Goal: Information Seeking & Learning: Learn about a topic

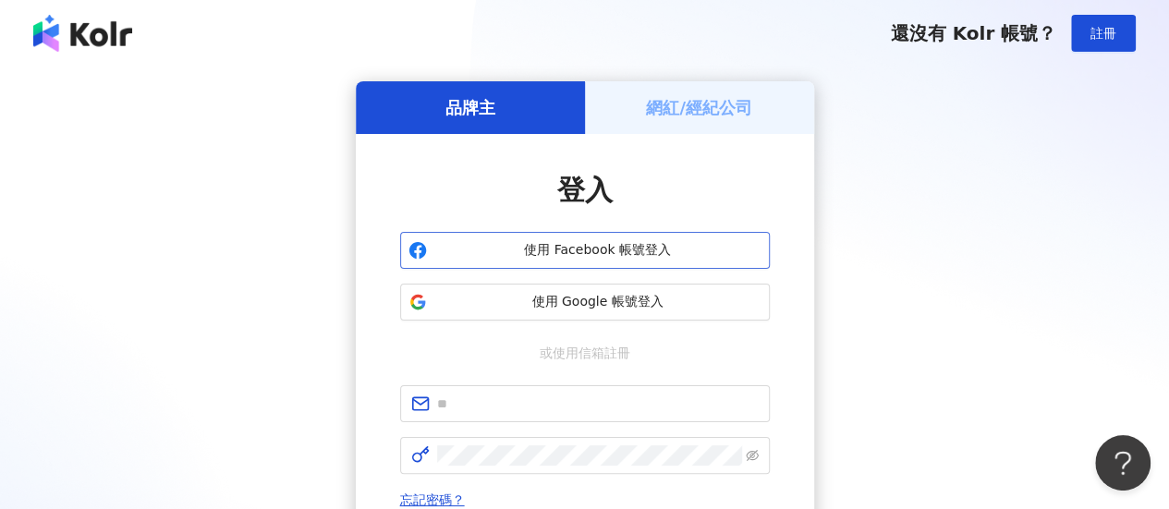
click at [596, 245] on span "使用 Facebook 帳號登入" at bounding box center [597, 250] width 327 height 18
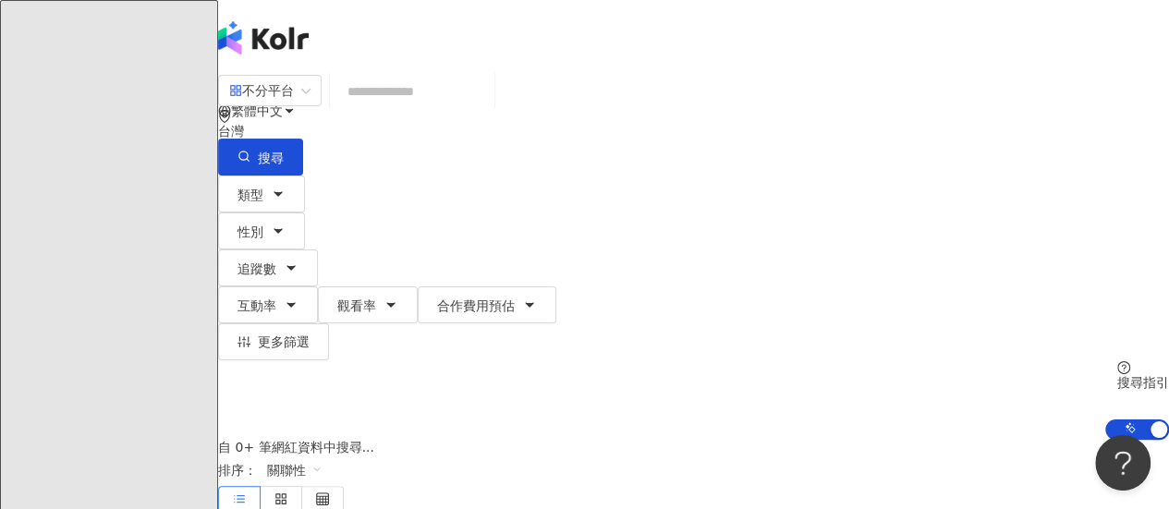
click at [449, 109] on input "search" at bounding box center [412, 91] width 150 height 35
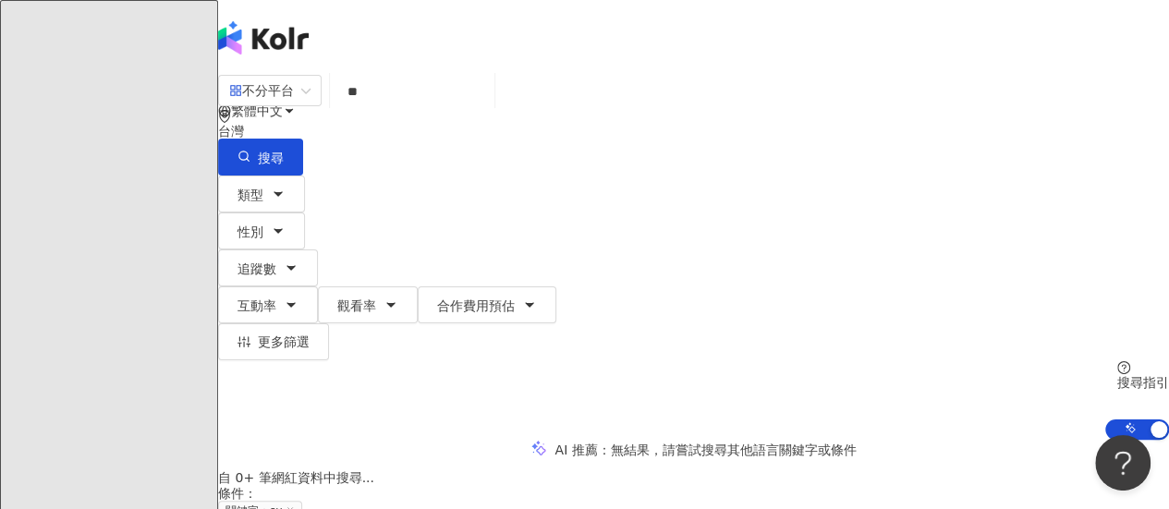
click at [445, 109] on input "**" at bounding box center [412, 91] width 150 height 35
type input "*"
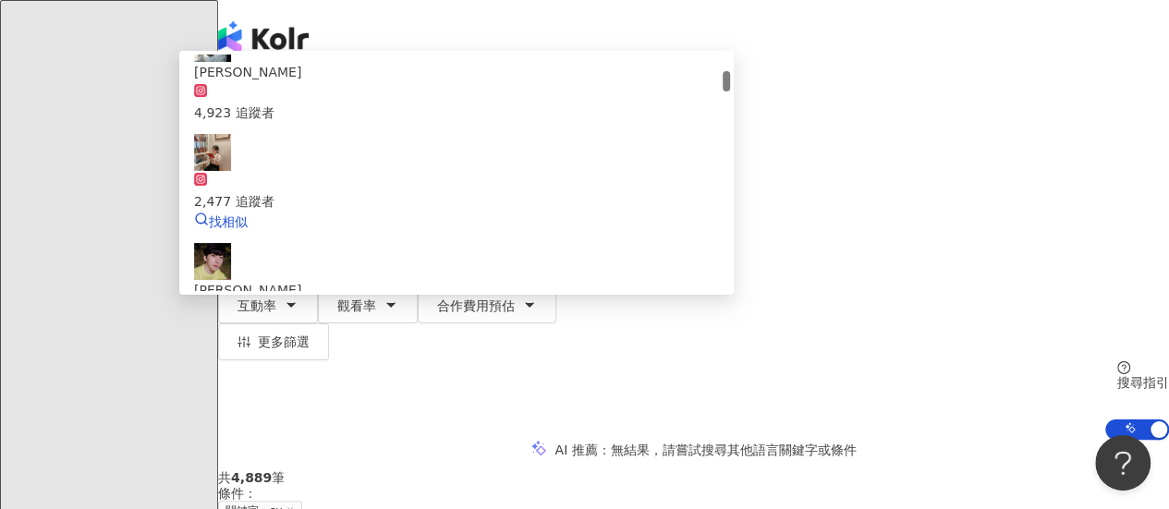
scroll to position [185, 0]
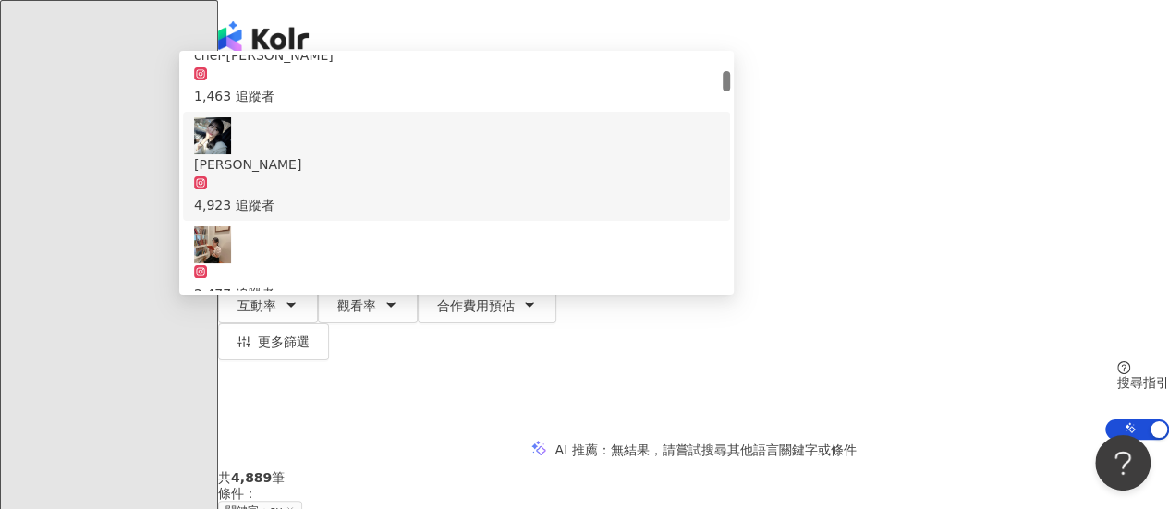
click at [487, 97] on input "*******" at bounding box center [412, 91] width 150 height 35
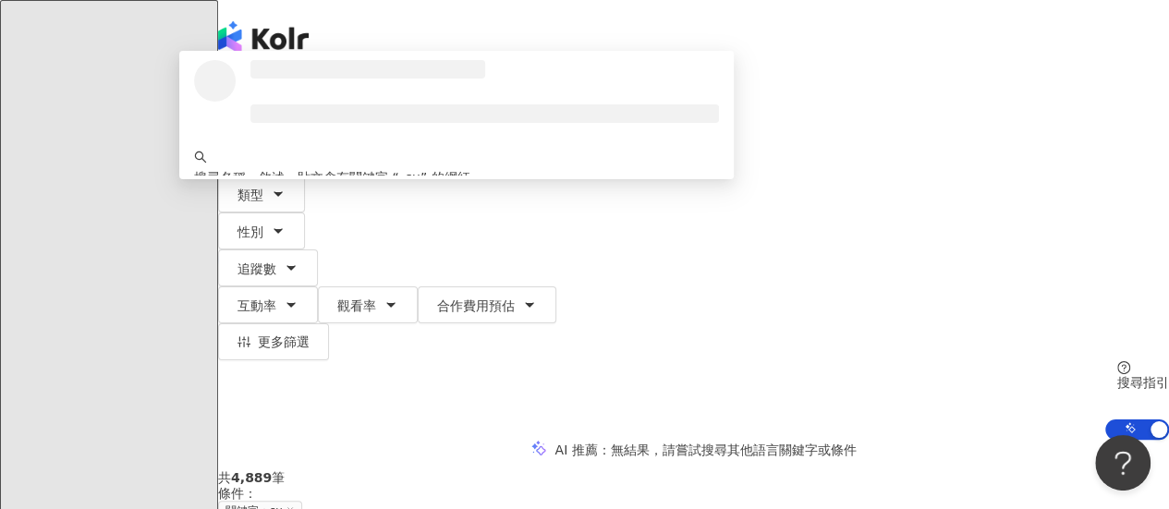
scroll to position [0, 0]
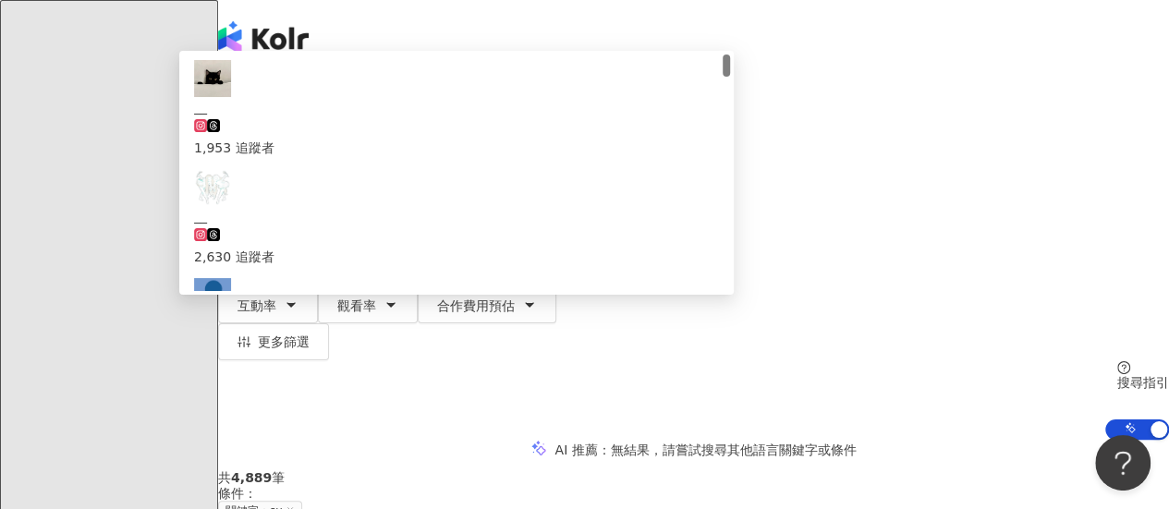
type input "*"
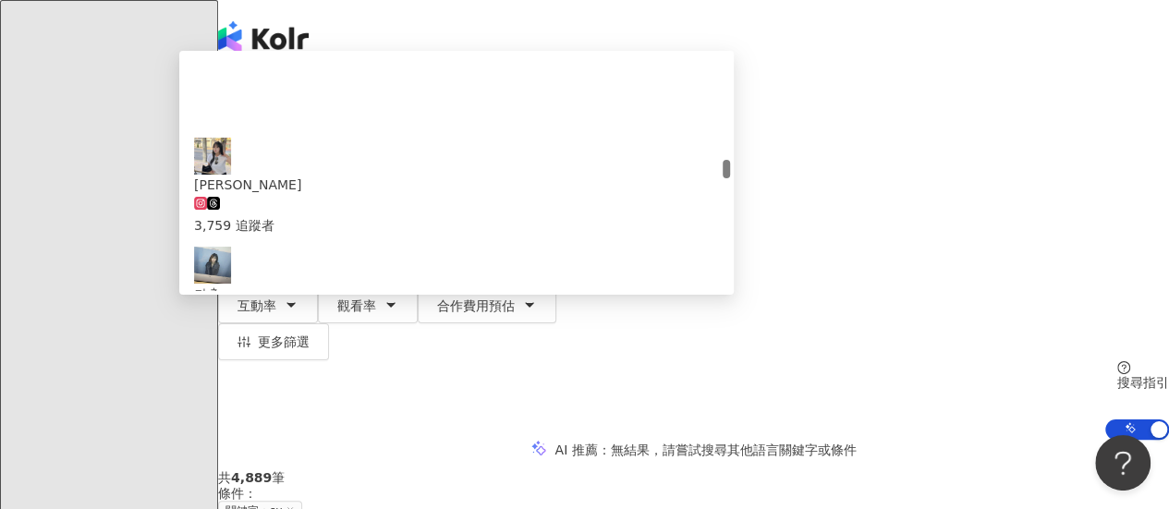
scroll to position [1478, 0]
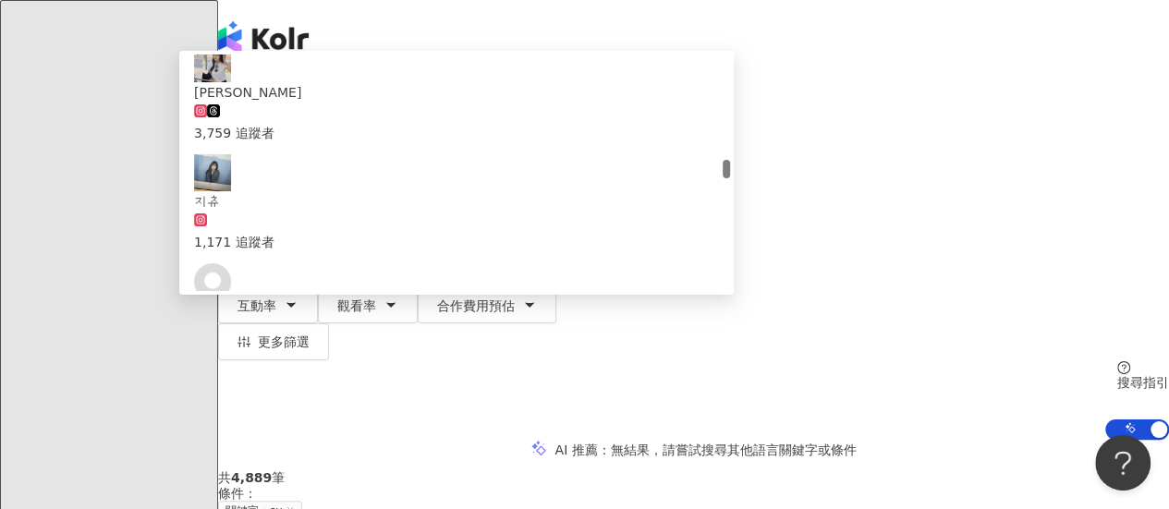
type input "*"
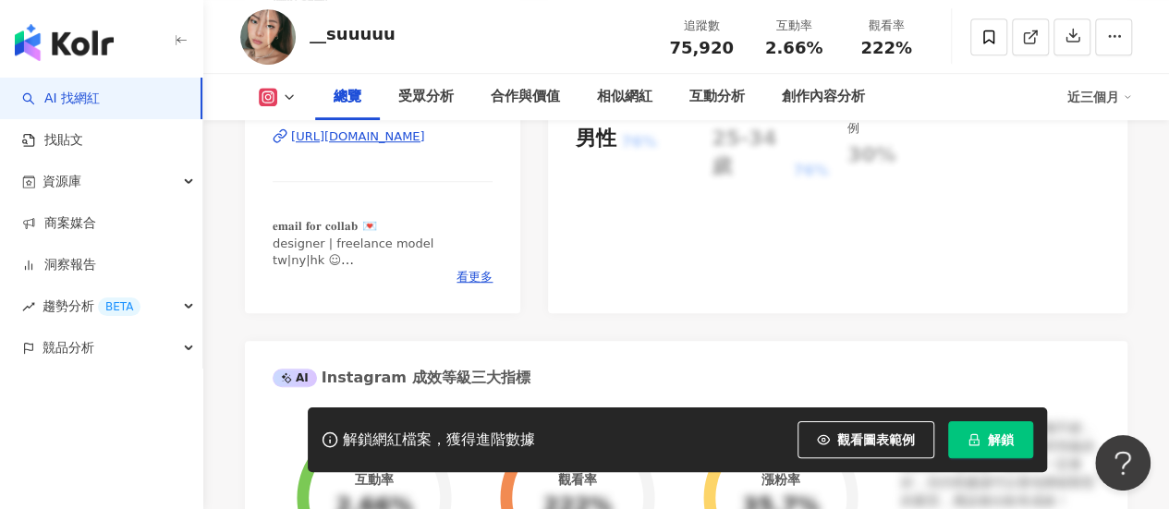
scroll to position [482, 0]
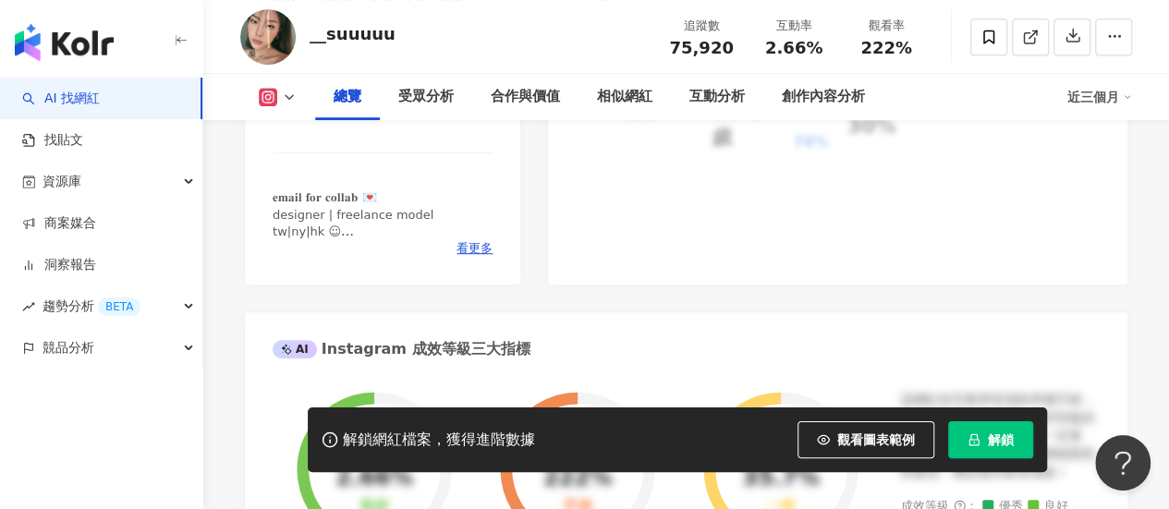
click at [1000, 443] on span "解鎖" at bounding box center [1001, 439] width 26 height 15
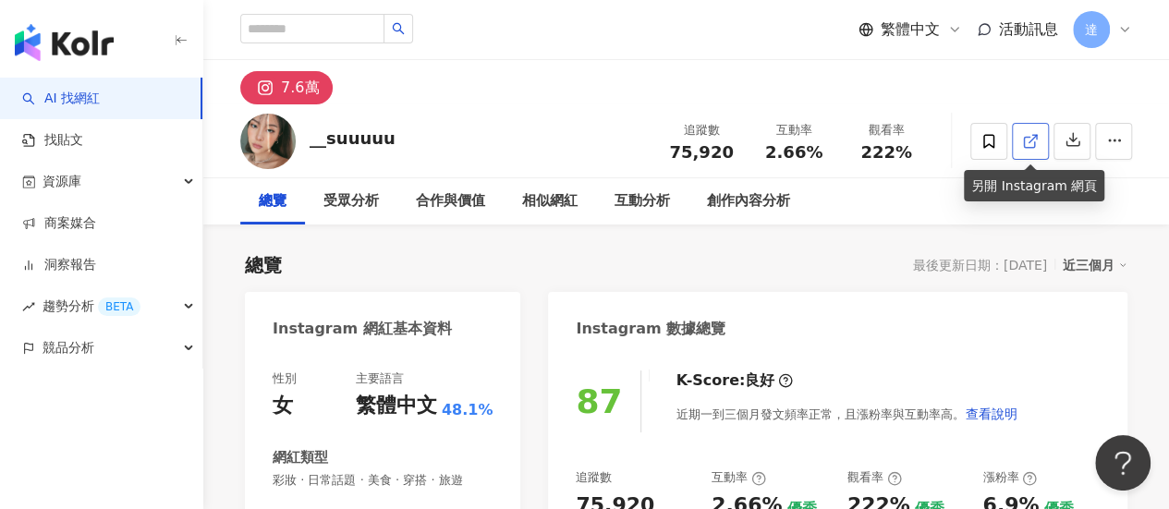
click at [1033, 140] on icon at bounding box center [1030, 141] width 17 height 17
